Goal: Task Accomplishment & Management: Complete application form

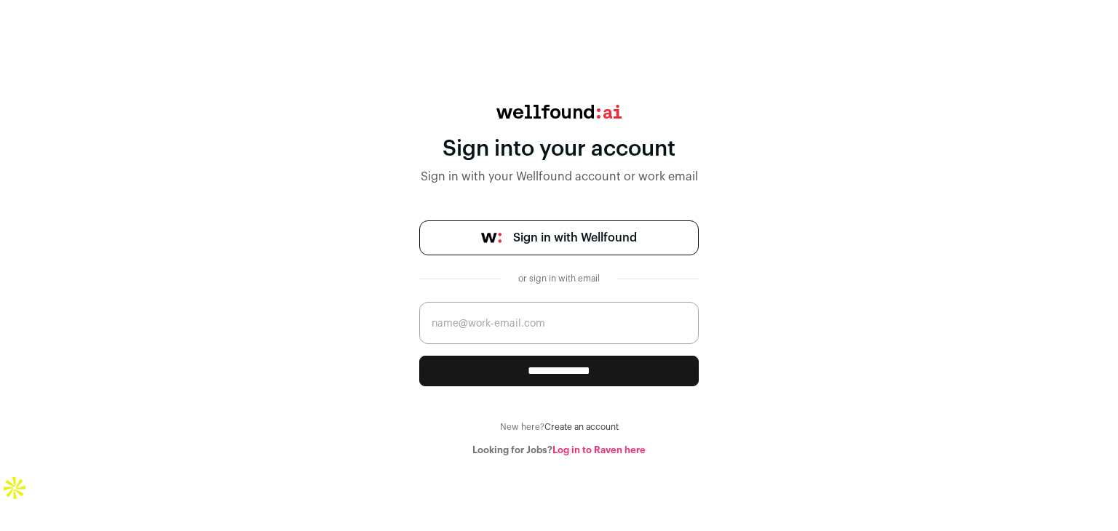
click at [556, 328] on input "email" at bounding box center [558, 323] width 279 height 42
type input "[EMAIL_ADDRESS][DOMAIN_NAME]"
click at [549, 369] on input "**********" at bounding box center [558, 371] width 279 height 31
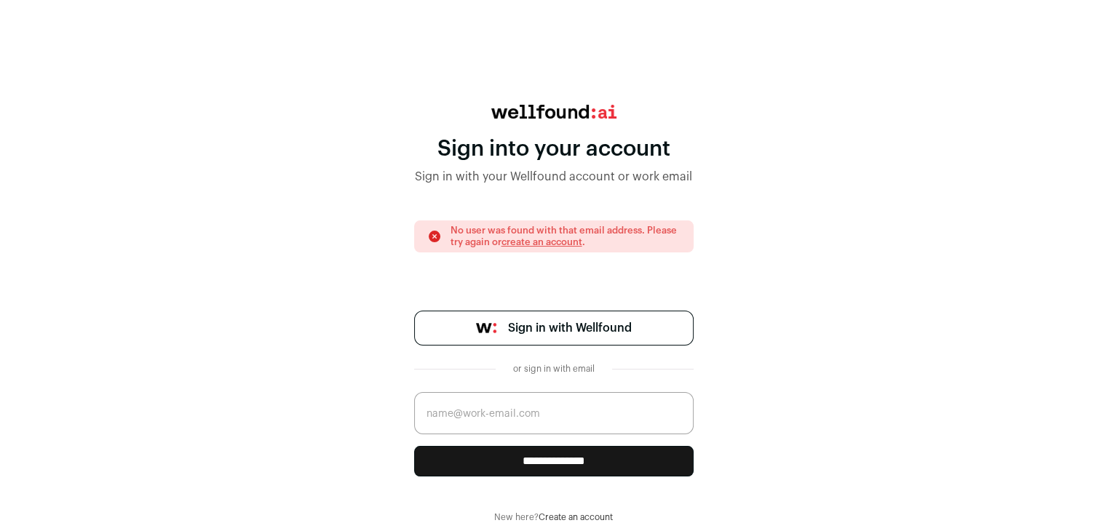
scroll to position [15, 0]
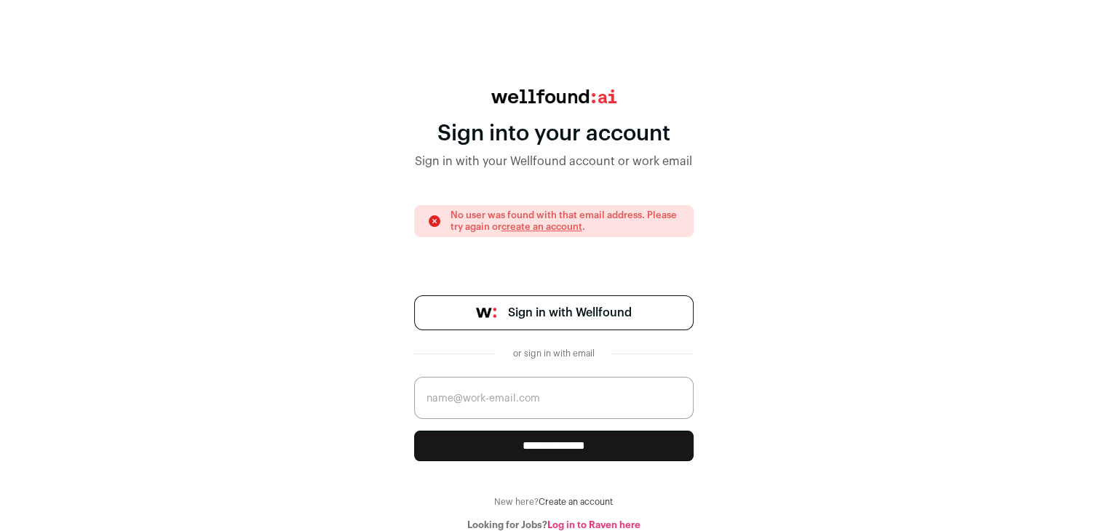
click at [552, 315] on span "Sign in with Wellfound" at bounding box center [570, 312] width 124 height 17
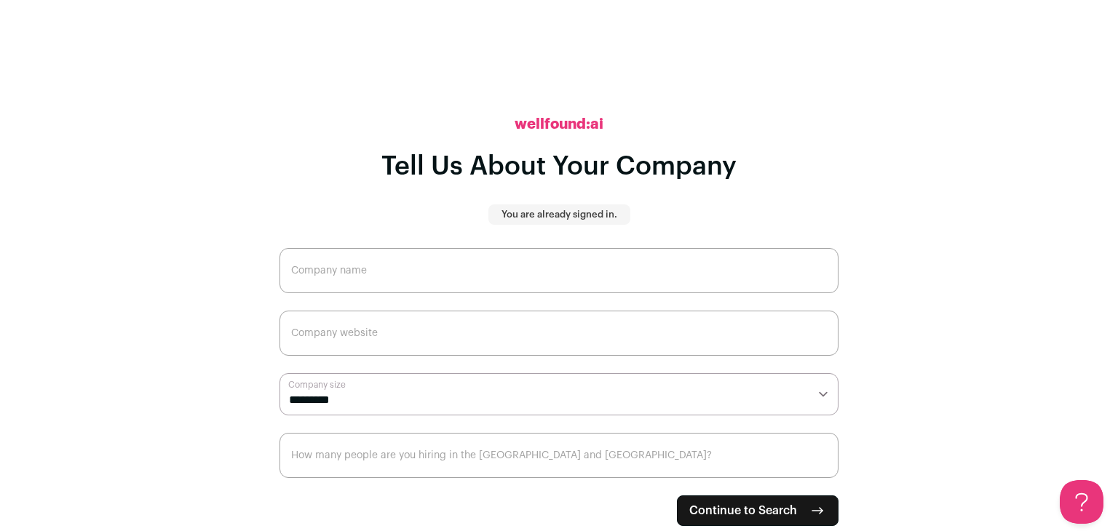
click at [755, 510] on span "Continue to Search" at bounding box center [743, 510] width 108 height 17
